Goal: Find specific page/section: Find specific page/section

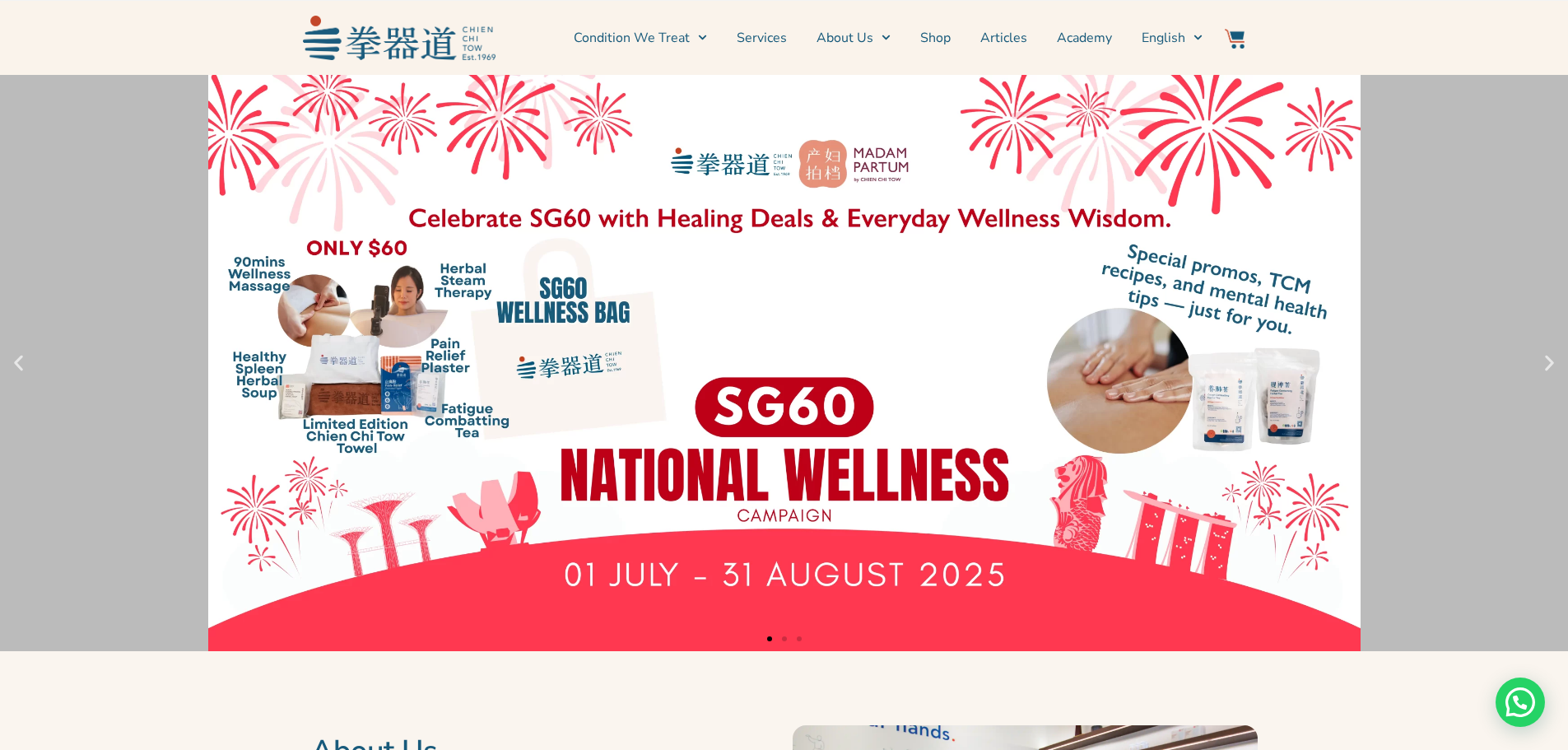
click at [956, 45] on li "Shop" at bounding box center [935, 38] width 60 height 41
click at [949, 41] on link "Shop" at bounding box center [935, 38] width 31 height 41
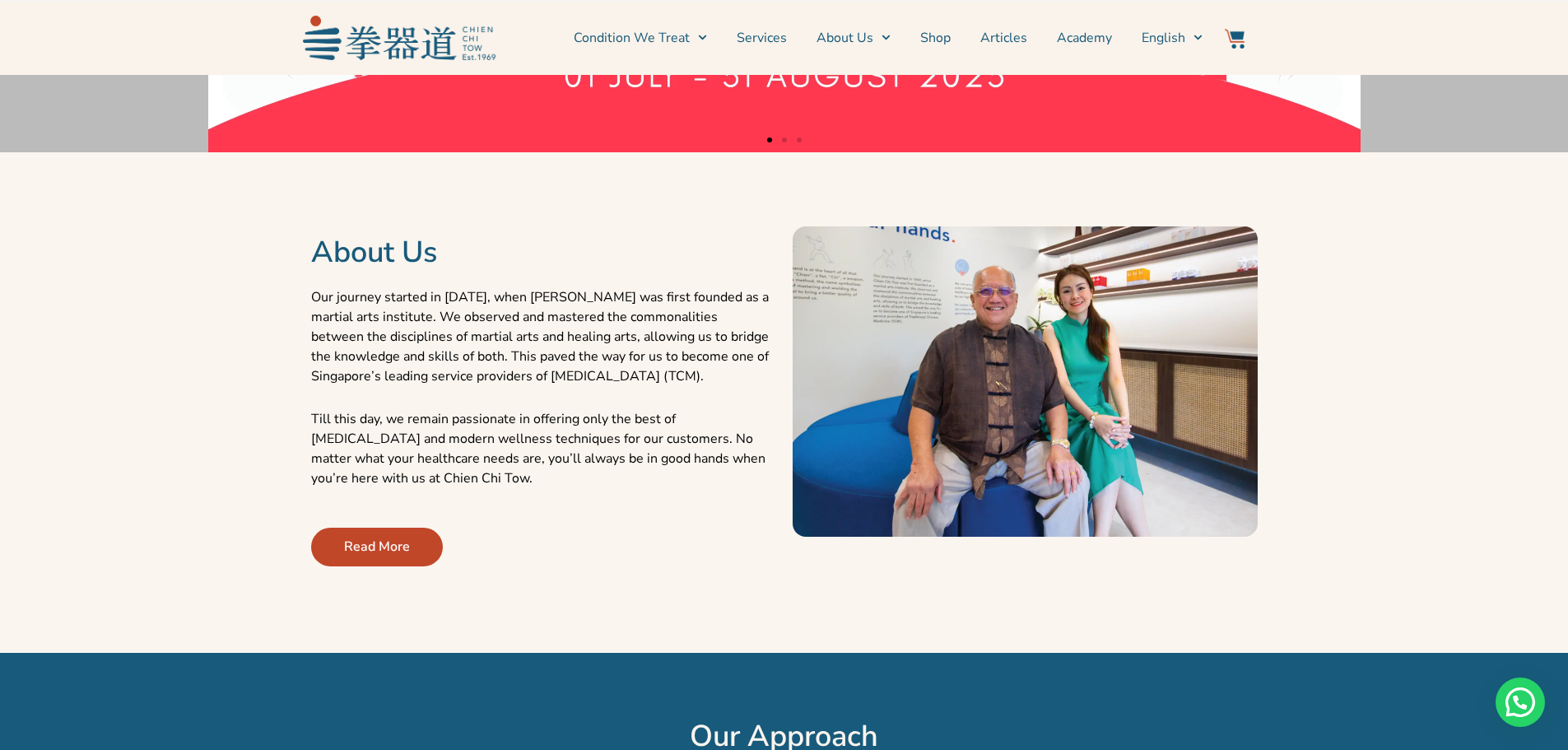
scroll to position [549, 0]
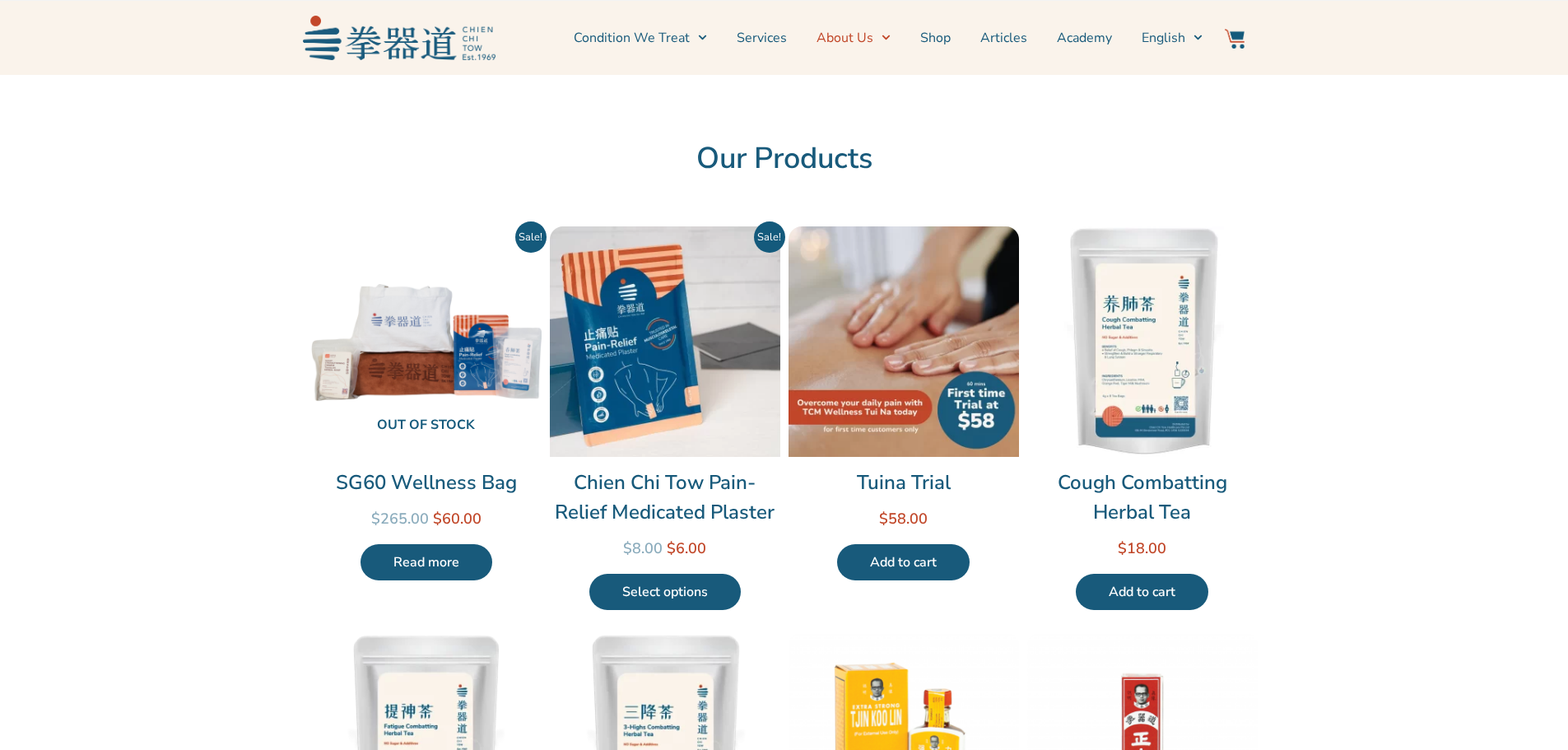
click at [883, 39] on span "Menu" at bounding box center [882, 37] width 18 height 25
click at [881, 38] on span "Menu" at bounding box center [882, 37] width 18 height 25
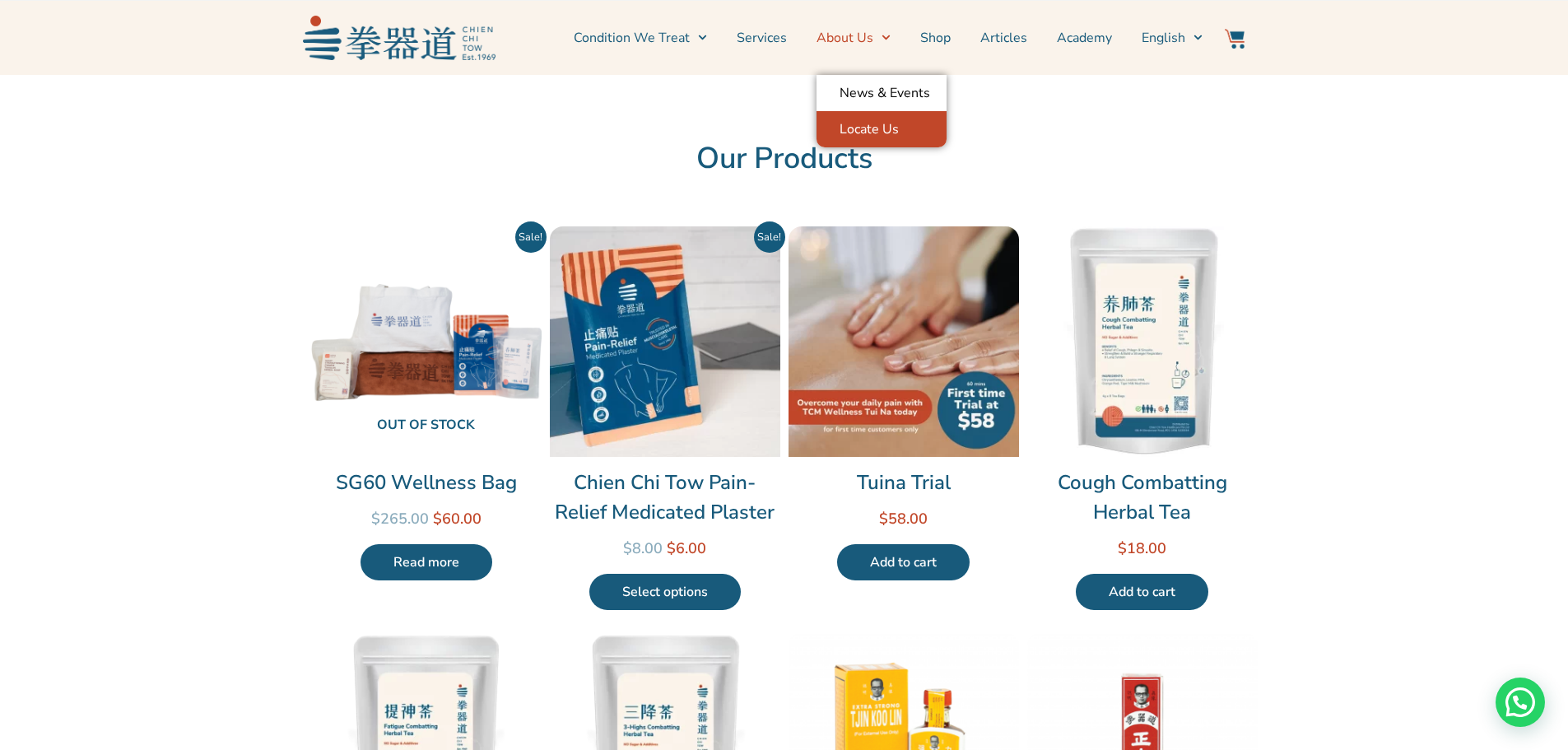
click at [880, 127] on link "Locate Us" at bounding box center [881, 129] width 130 height 36
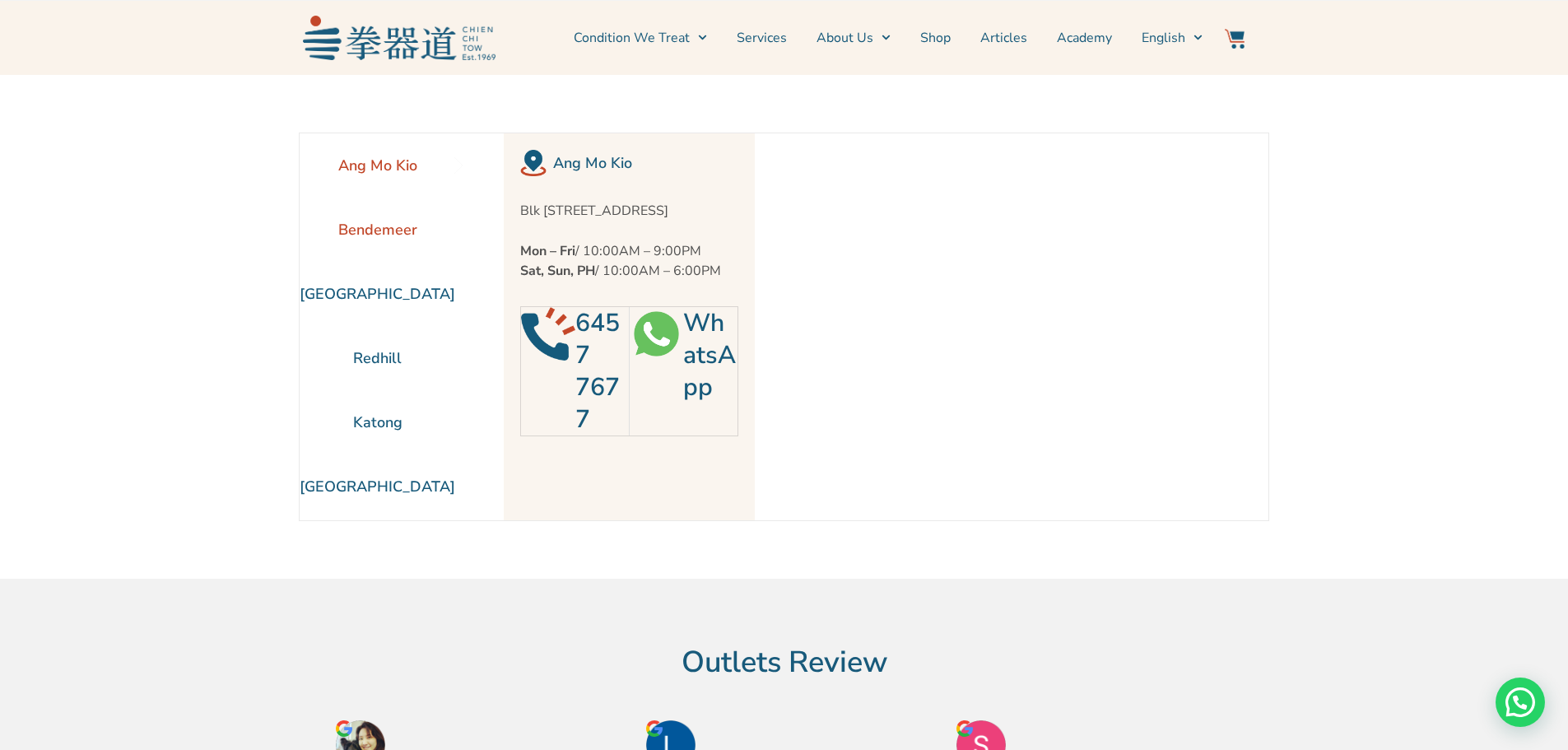
click at [390, 235] on li "Bendemeer" at bounding box center [377, 229] width 156 height 64
click at [415, 174] on li "Ang Mo Kio" at bounding box center [377, 165] width 156 height 64
click at [407, 373] on li "Redhill" at bounding box center [377, 357] width 156 height 64
click at [392, 480] on li "[GEOGRAPHIC_DATA]" at bounding box center [377, 486] width 156 height 64
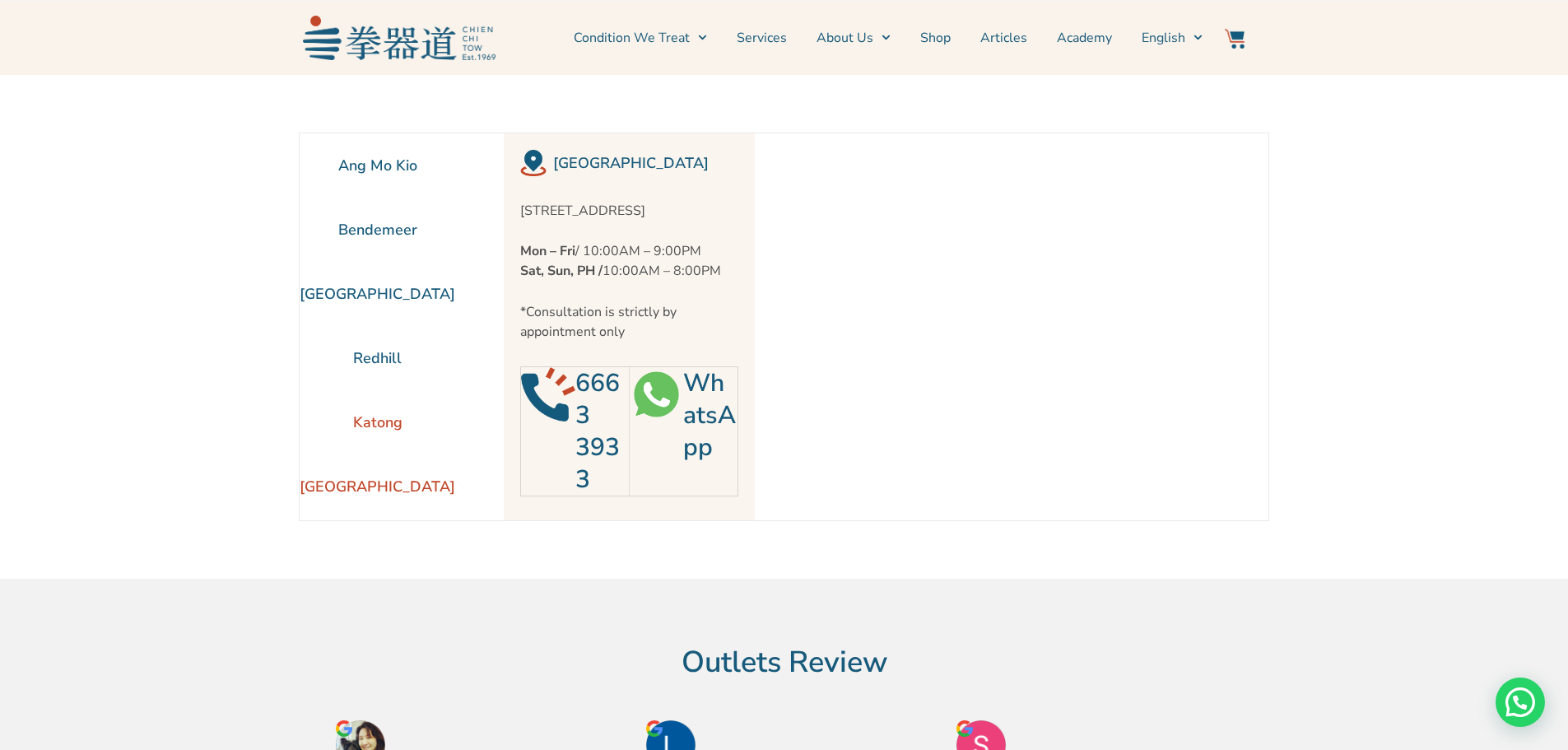
click at [390, 423] on li "Katong" at bounding box center [377, 422] width 156 height 64
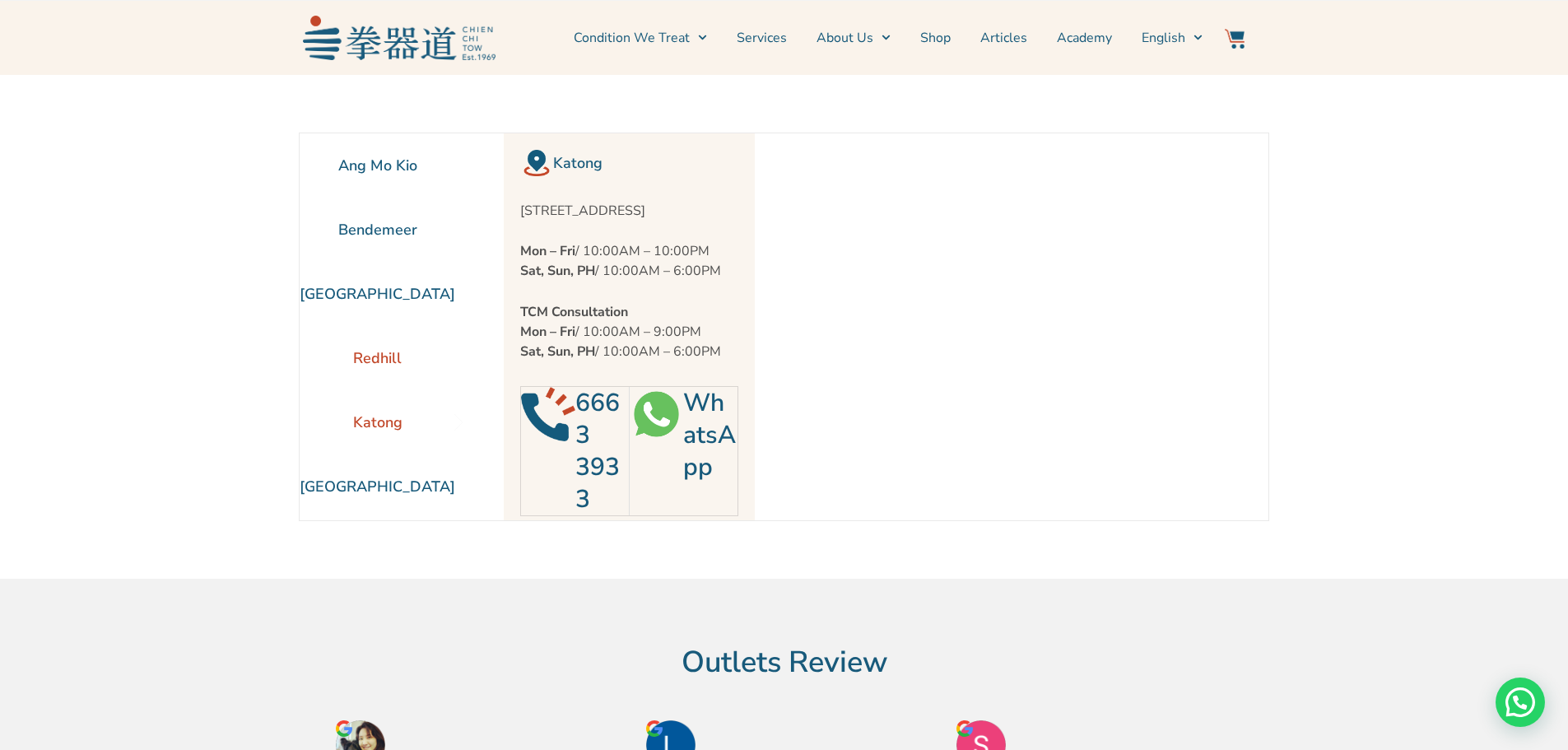
click at [395, 356] on li "Redhill" at bounding box center [377, 357] width 156 height 64
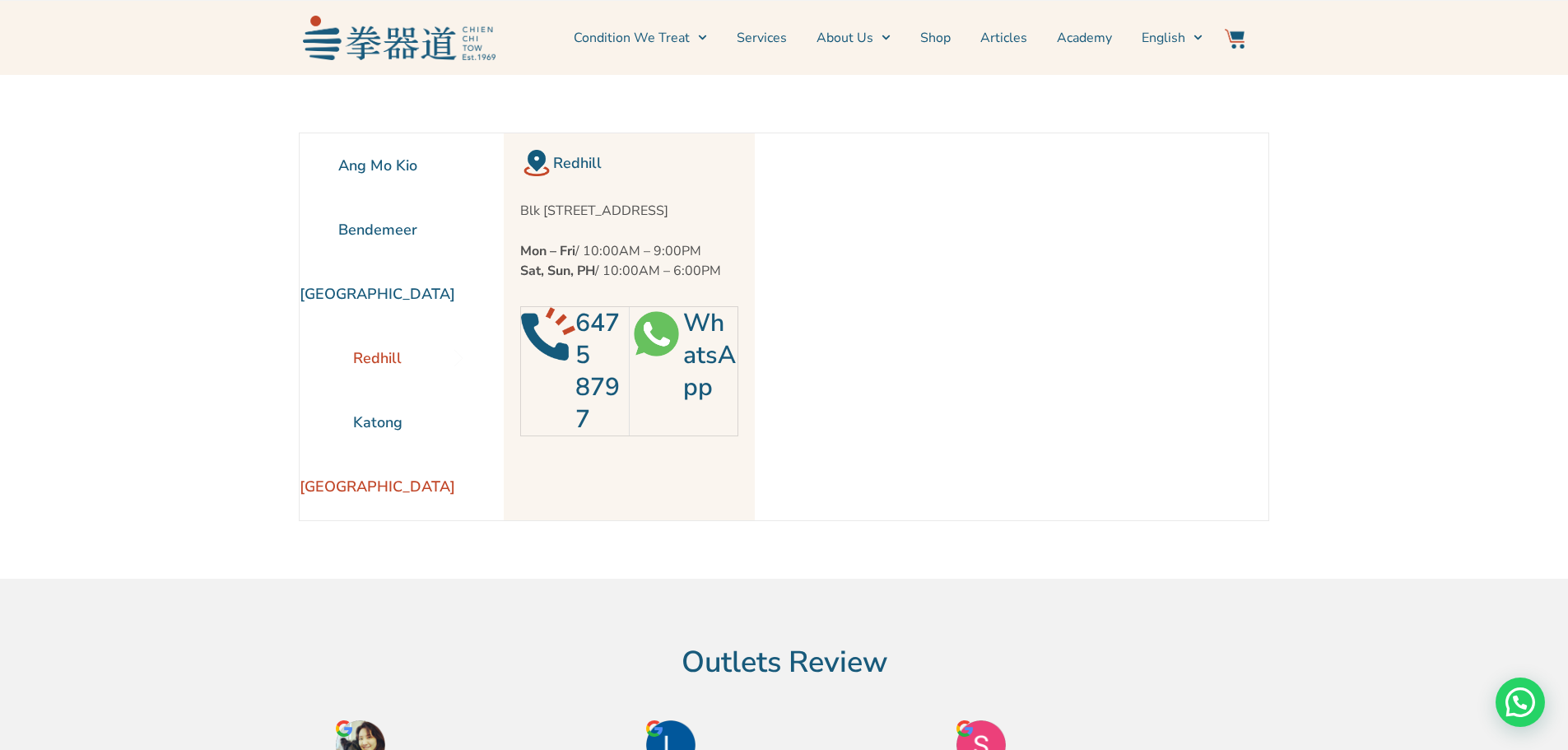
click at [395, 459] on li "[GEOGRAPHIC_DATA]" at bounding box center [377, 486] width 156 height 64
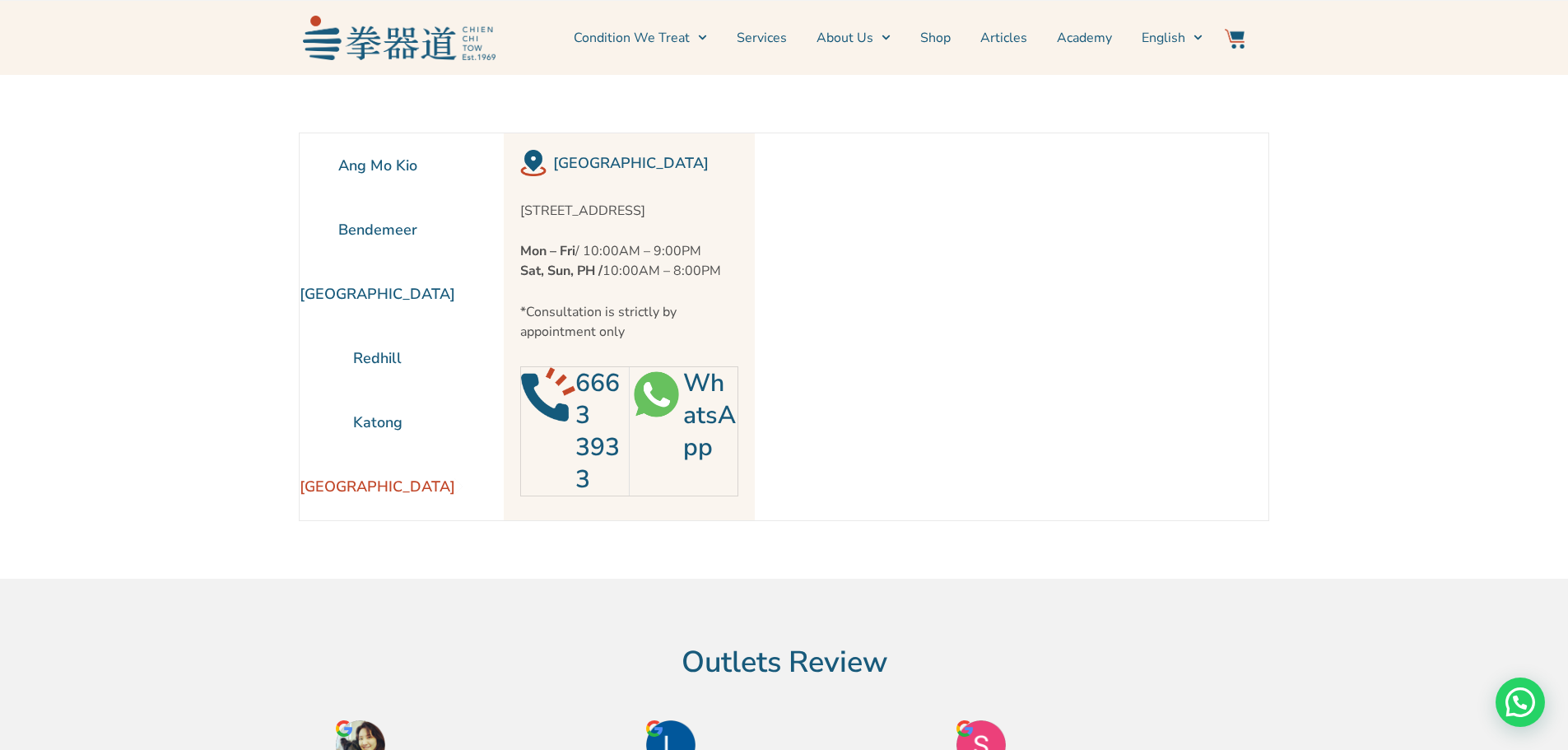
click at [399, 477] on li "[GEOGRAPHIC_DATA]" at bounding box center [377, 486] width 156 height 64
click at [396, 226] on li "Bendemeer" at bounding box center [377, 229] width 156 height 64
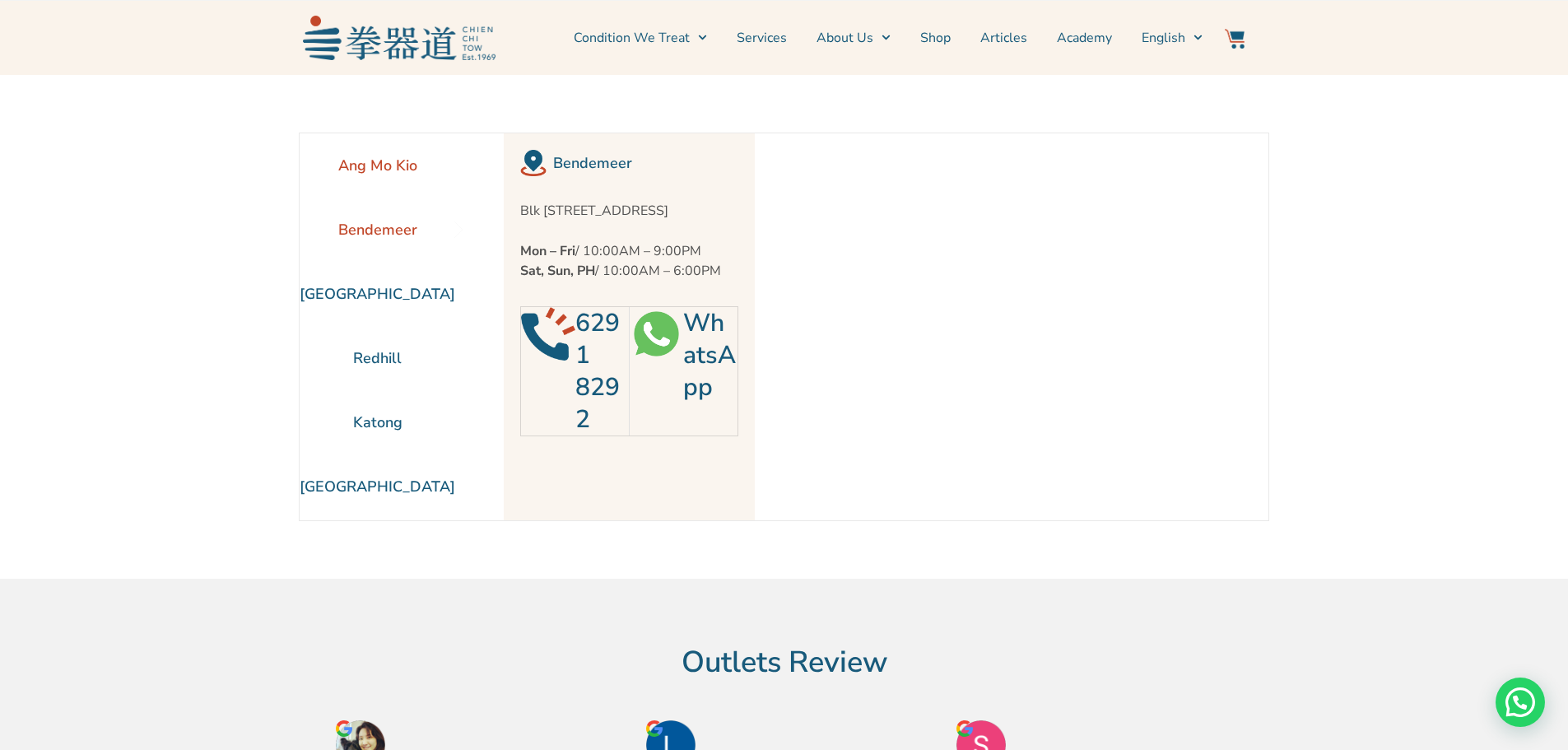
click at [404, 175] on li "Ang Mo Kio" at bounding box center [377, 165] width 156 height 64
click at [1263, 224] on section "Ang Mo Kio Blk 452 Ang Mo Kio Avenue 10 #01-1783, Singapore 560452 Mon – Fri / …" at bounding box center [861, 326] width 813 height 387
click at [1372, 128] on section "Ang Mo Kio Bendemeer Jurong East Redhill Katong" at bounding box center [784, 327] width 1568 height 504
